Goal: Download file/media

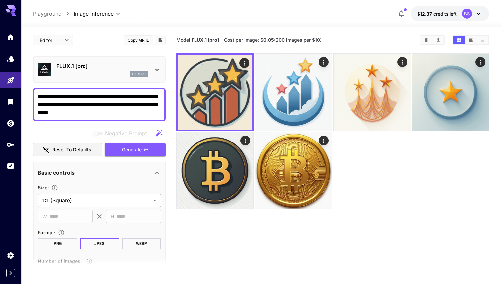
click at [108, 93] on textarea "**********" at bounding box center [99, 105] width 123 height 24
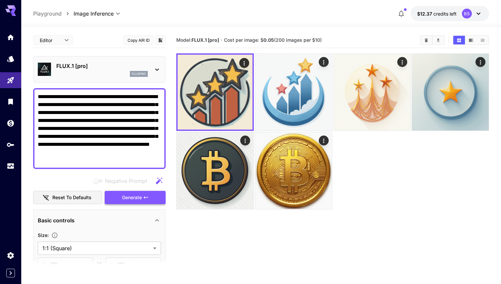
type textarea "**********"
click at [128, 199] on span "Generate" at bounding box center [132, 197] width 20 height 8
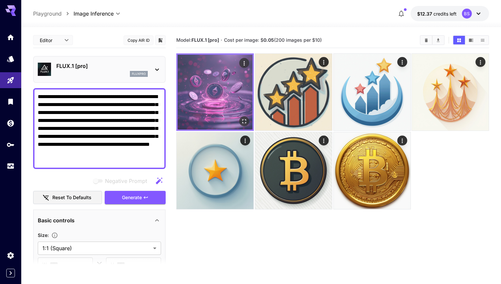
click at [209, 95] on img at bounding box center [215, 92] width 75 height 75
click at [245, 121] on icon "Open in fullscreen" at bounding box center [244, 121] width 7 height 7
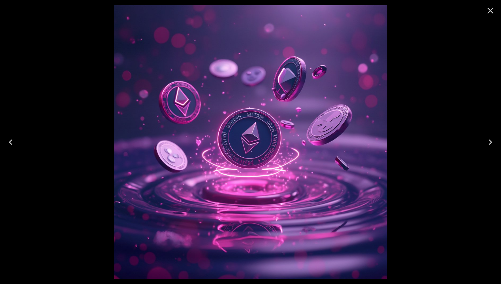
click at [492, 12] on icon "Close" at bounding box center [490, 11] width 6 height 6
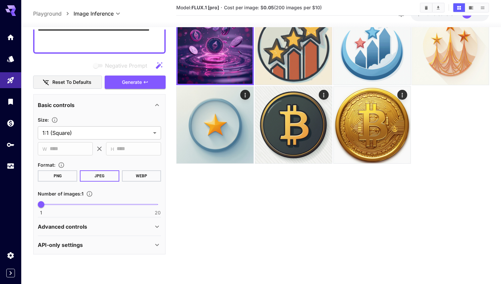
scroll to position [52, 0]
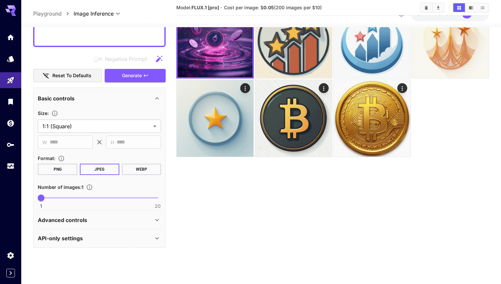
click at [90, 224] on div "Advanced controls" at bounding box center [99, 220] width 123 height 16
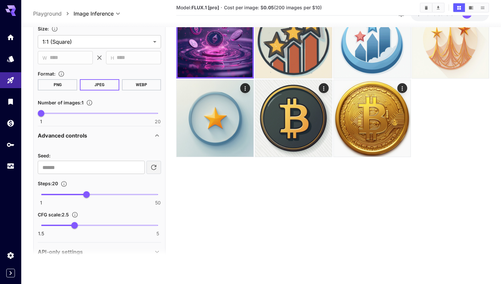
scroll to position [210, 0]
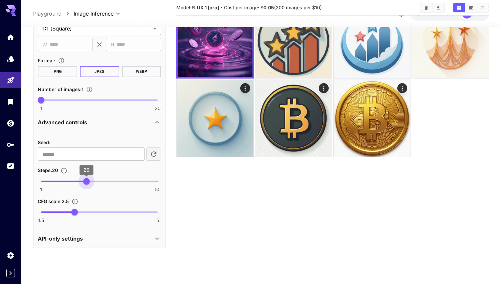
type input "**"
drag, startPoint x: 87, startPoint y: 181, endPoint x: 187, endPoint y: 181, distance: 100.0
click at [187, 181] on main "**********" at bounding box center [261, 124] width 456 height 289
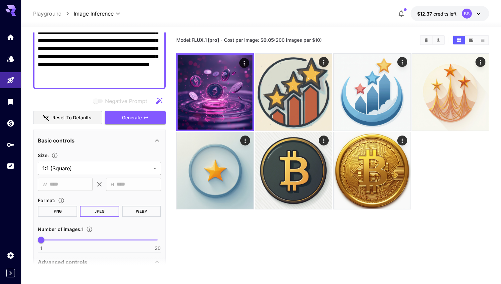
scroll to position [0, 0]
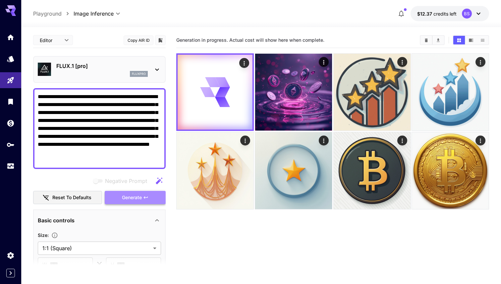
click at [136, 194] on span "Generate" at bounding box center [132, 197] width 20 height 8
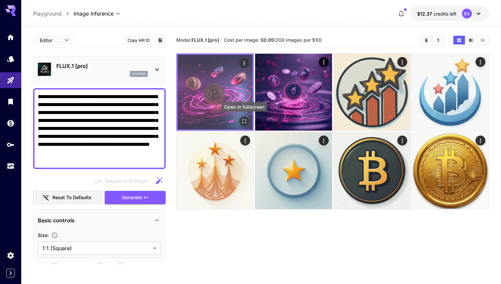
click at [243, 123] on icon "Open in fullscreen" at bounding box center [244, 121] width 7 height 7
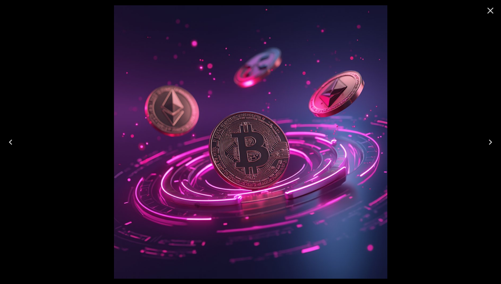
click at [491, 15] on icon "Close" at bounding box center [490, 10] width 11 height 11
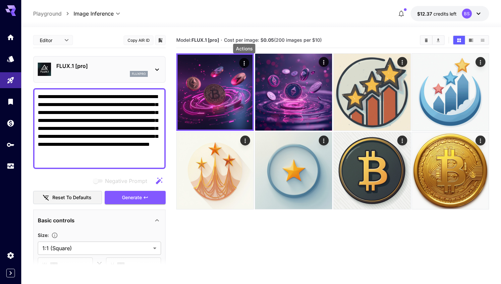
click at [245, 56] on div "Actions" at bounding box center [245, 50] width 24 height 15
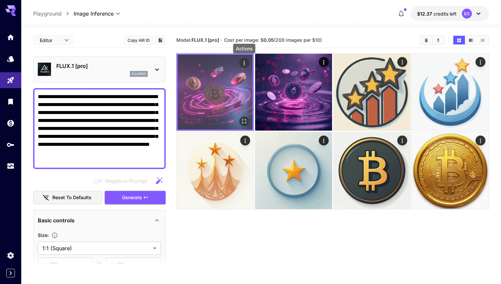
click at [244, 63] on icon "Actions" at bounding box center [243, 63] width 1 height 4
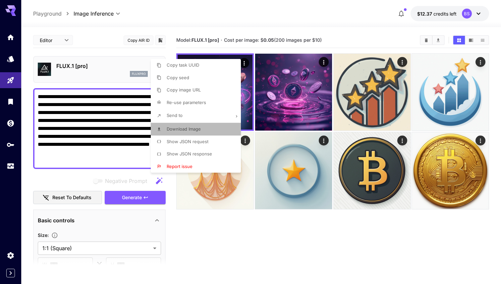
click at [185, 127] on span "Download Image" at bounding box center [184, 128] width 34 height 5
click at [100, 114] on div at bounding box center [250, 142] width 501 height 284
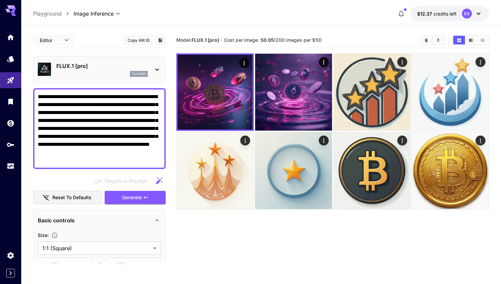
click at [100, 114] on textarea "**********" at bounding box center [99, 129] width 123 height 72
paste textarea
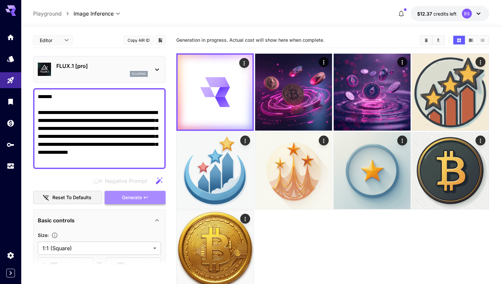
click at [125, 202] on button "Generate" at bounding box center [135, 198] width 61 height 14
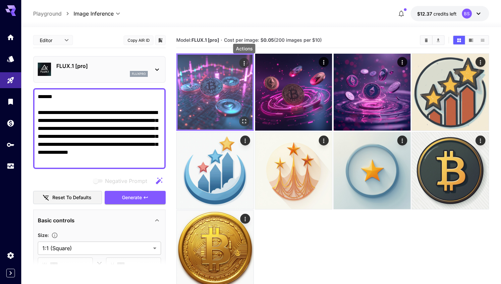
click at [244, 62] on icon "Actions" at bounding box center [244, 63] width 7 height 7
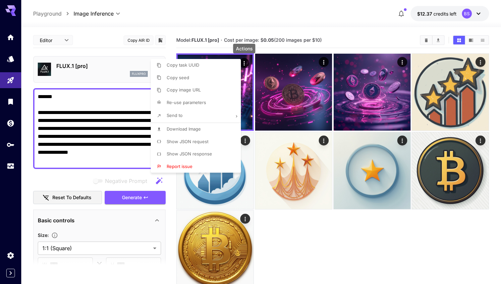
click at [187, 133] on li "Download Image" at bounding box center [198, 129] width 94 height 13
click at [103, 136] on div at bounding box center [250, 142] width 501 height 284
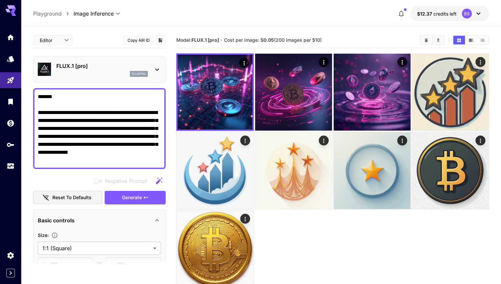
click at [103, 136] on textarea "**********" at bounding box center [99, 129] width 123 height 72
paste textarea "**********"
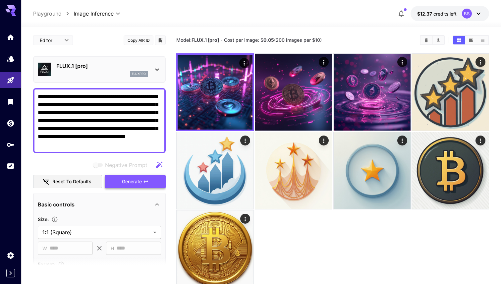
click at [123, 184] on span "Generate" at bounding box center [132, 182] width 20 height 8
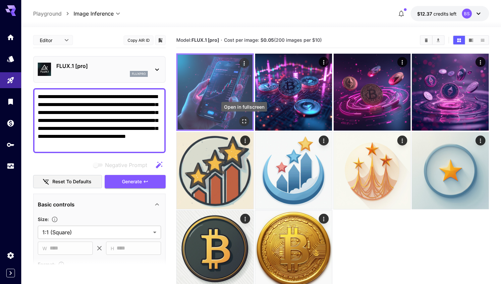
click at [245, 120] on icon "Open in fullscreen" at bounding box center [244, 121] width 7 height 7
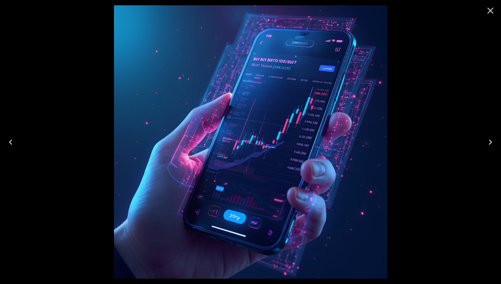
click at [486, 12] on icon "Close" at bounding box center [490, 10] width 11 height 11
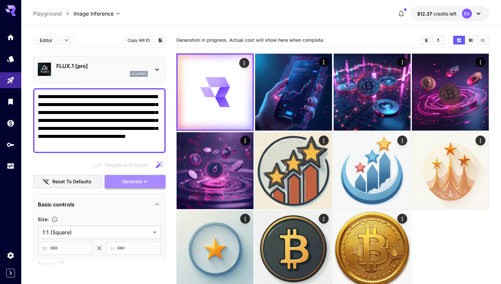
click at [131, 179] on span "Generate" at bounding box center [132, 182] width 20 height 8
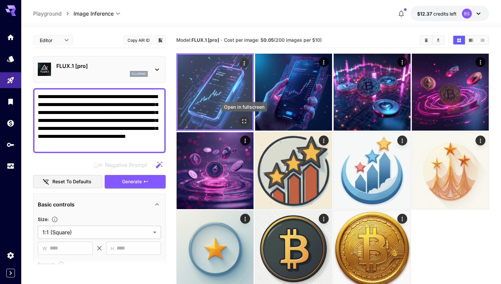
click at [243, 118] on icon "Open in fullscreen" at bounding box center [244, 121] width 7 height 7
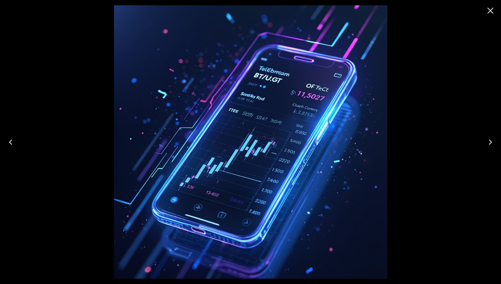
click at [487, 9] on icon "Close" at bounding box center [490, 10] width 11 height 11
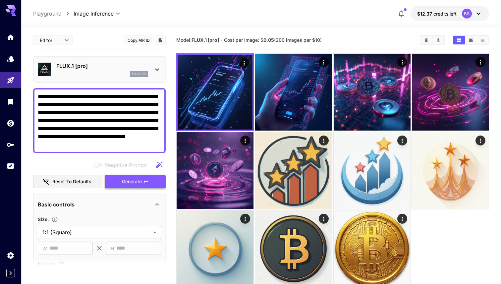
click at [115, 183] on button "Generate" at bounding box center [135, 182] width 61 height 14
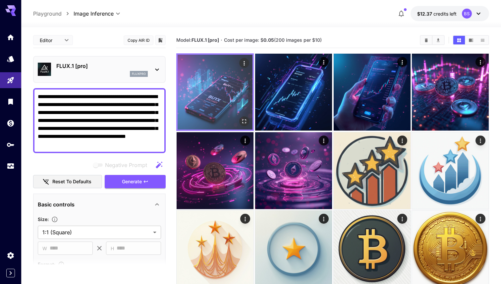
click at [250, 123] on img at bounding box center [215, 92] width 75 height 75
click at [245, 123] on icon "Open in fullscreen" at bounding box center [244, 121] width 7 height 7
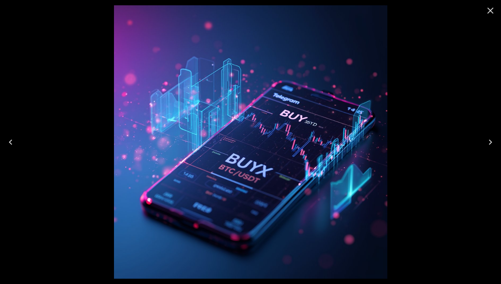
click at [489, 14] on icon "Close" at bounding box center [490, 10] width 11 height 11
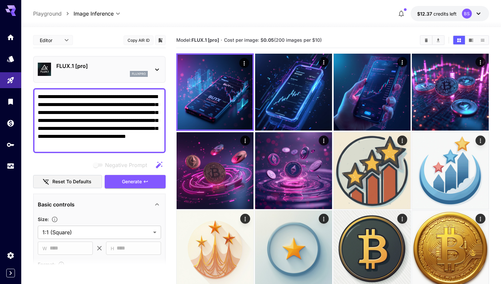
click at [115, 114] on textarea "**********" at bounding box center [99, 121] width 123 height 56
paste textarea
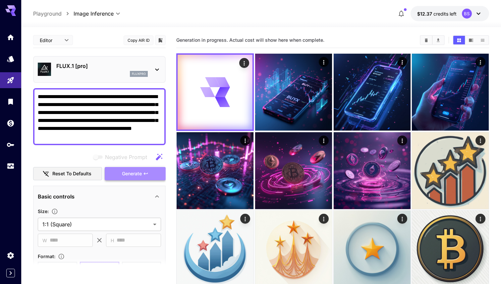
click at [141, 172] on span "Generate" at bounding box center [132, 174] width 20 height 8
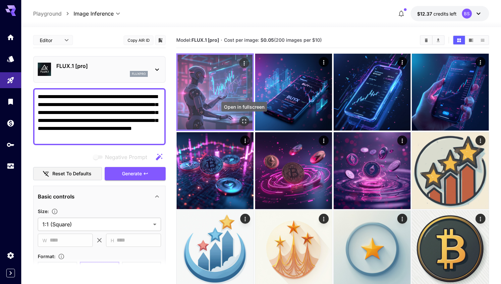
click at [244, 123] on icon "Open in fullscreen" at bounding box center [244, 121] width 4 height 4
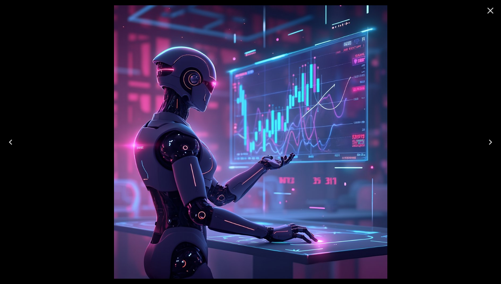
click at [454, 53] on div at bounding box center [250, 142] width 501 height 284
click at [488, 11] on icon "Close" at bounding box center [490, 10] width 11 height 11
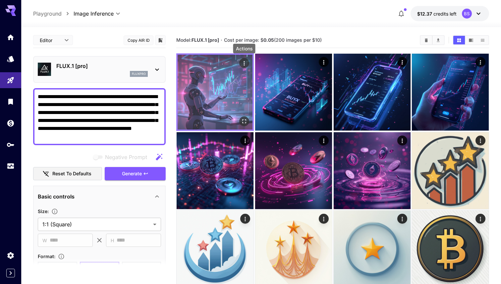
click at [245, 61] on icon "Actions" at bounding box center [244, 63] width 7 height 7
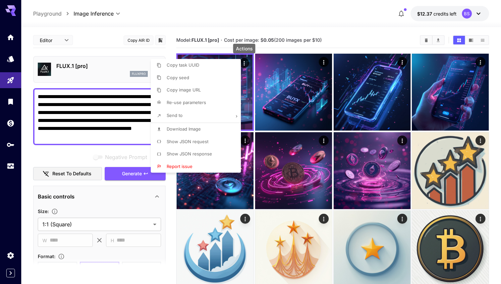
click at [178, 131] on span "Download Image" at bounding box center [184, 128] width 34 height 5
click at [102, 113] on div at bounding box center [250, 142] width 501 height 284
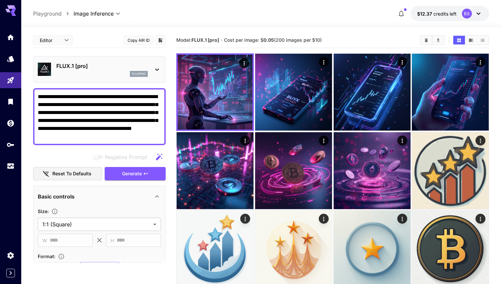
click at [102, 113] on textarea "**********" at bounding box center [99, 117] width 123 height 48
paste textarea
type textarea "**********"
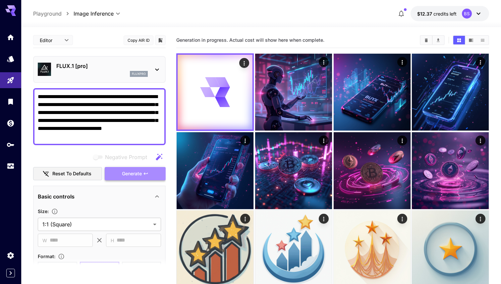
click at [145, 171] on icon "button" at bounding box center [145, 173] width 5 height 5
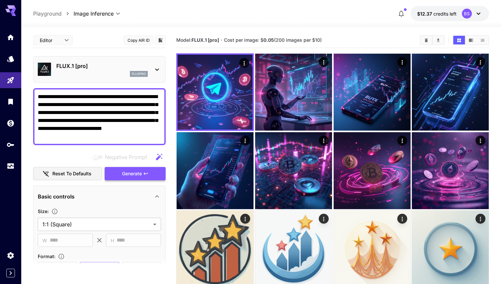
click at [139, 171] on span "Generate" at bounding box center [132, 174] width 20 height 8
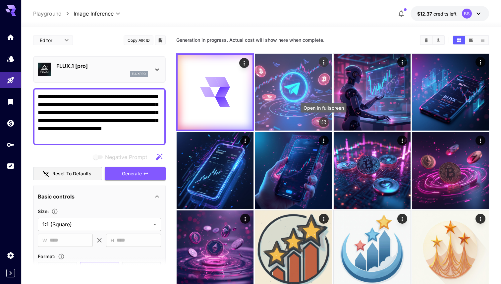
click at [324, 122] on icon "Open in fullscreen" at bounding box center [323, 122] width 7 height 7
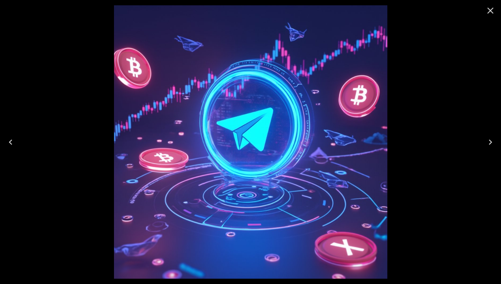
click at [493, 11] on icon "Close" at bounding box center [490, 10] width 11 height 11
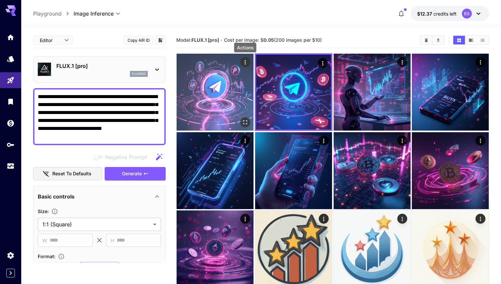
click at [246, 62] on icon "Actions" at bounding box center [245, 62] width 7 height 7
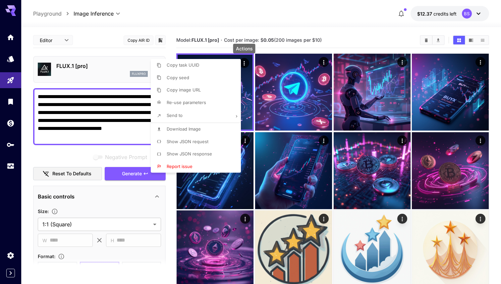
click at [193, 128] on span "Download Image" at bounding box center [184, 128] width 34 height 5
